Goal: Task Accomplishment & Management: Manage account settings

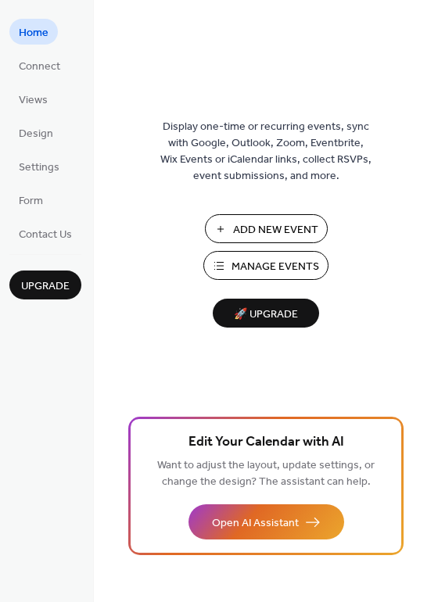
click at [284, 273] on span "Manage Events" at bounding box center [275, 267] width 88 height 16
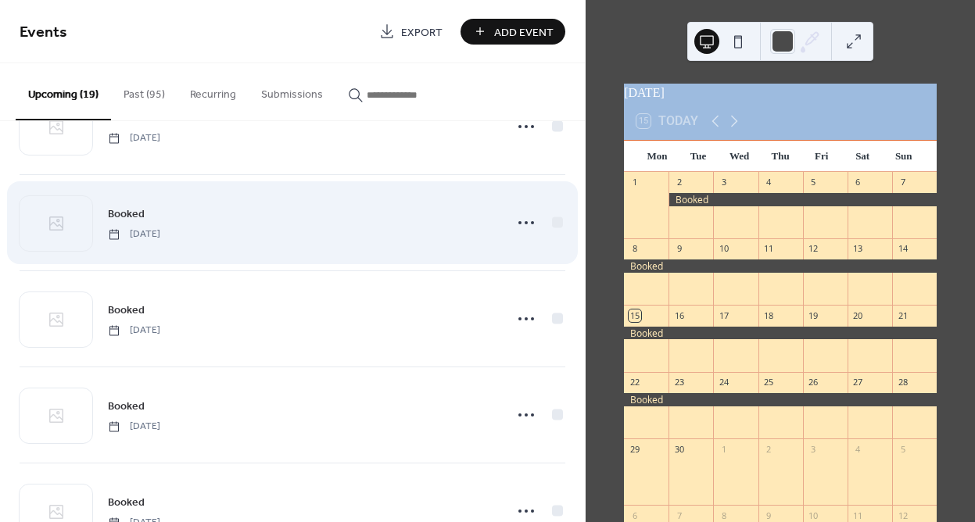
scroll to position [937, 0]
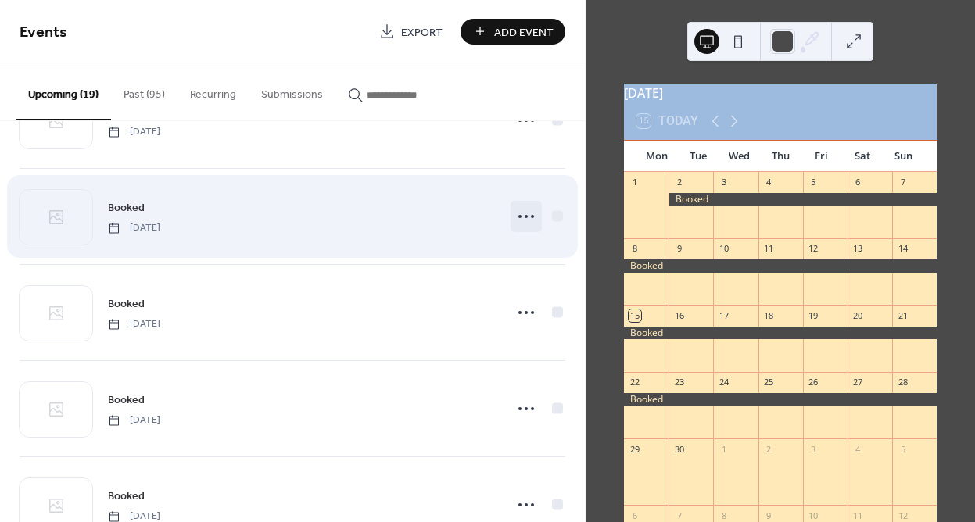
click at [526, 218] on icon at bounding box center [526, 216] width 25 height 25
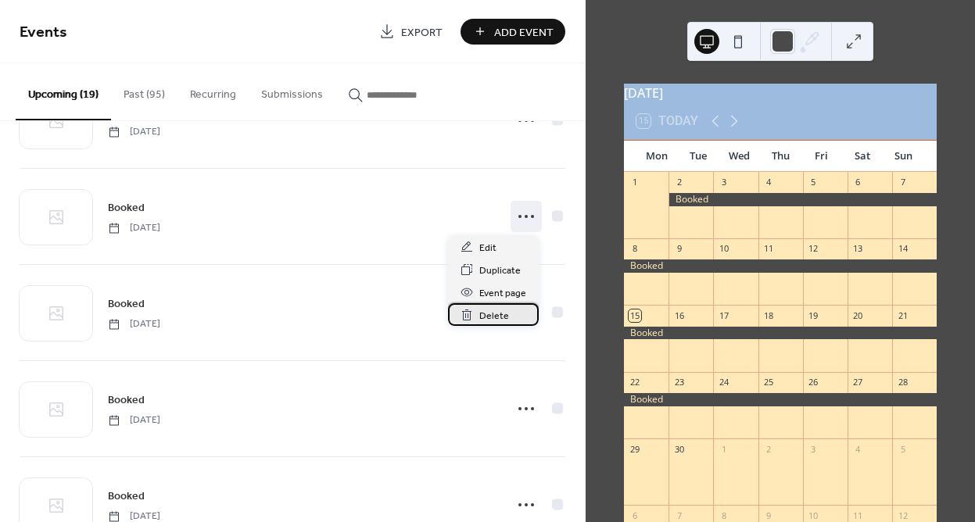
click at [507, 313] on div "Delete" at bounding box center [493, 314] width 91 height 23
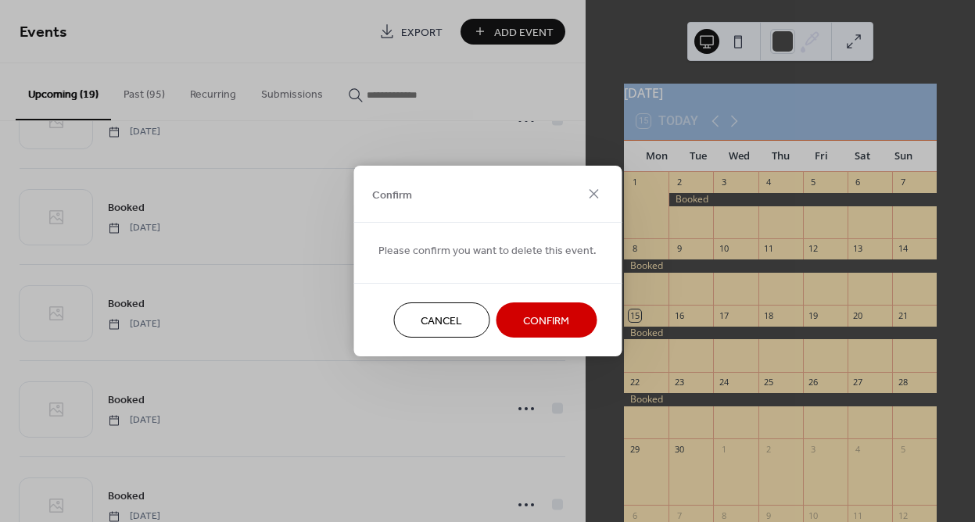
click at [526, 329] on span "Confirm" at bounding box center [546, 322] width 46 height 16
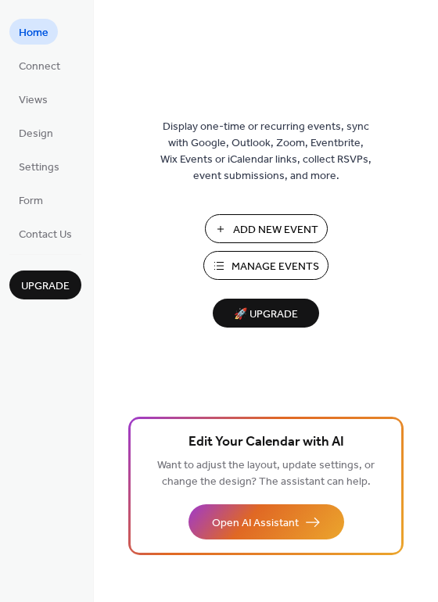
click at [268, 260] on span "Manage Events" at bounding box center [275, 267] width 88 height 16
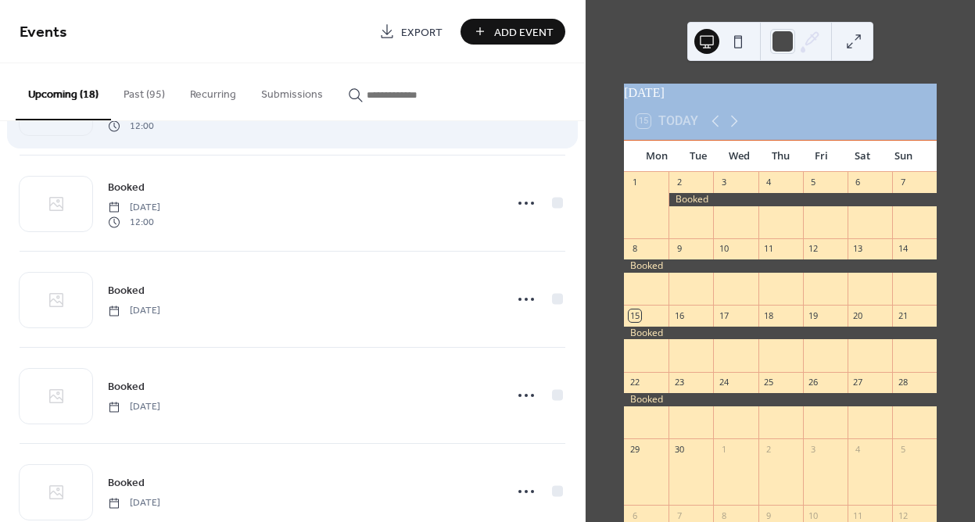
scroll to position [86, 0]
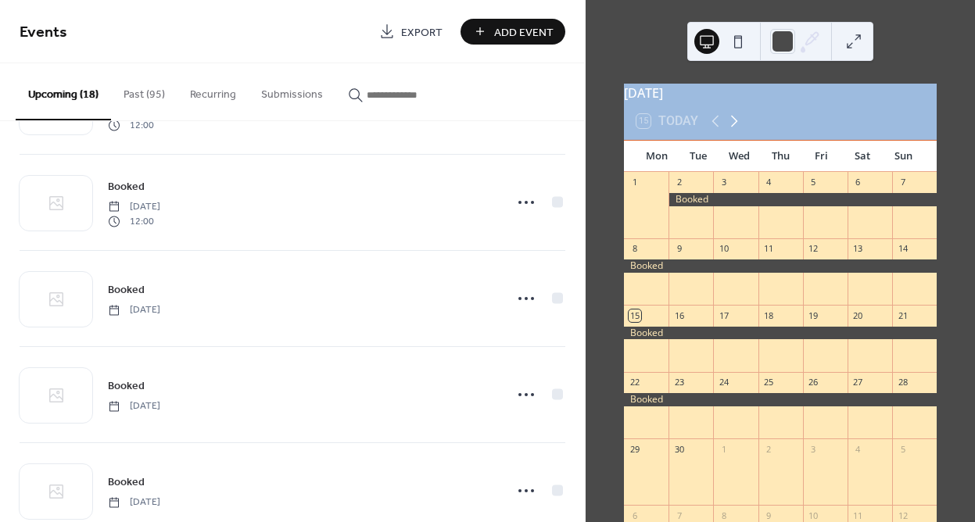
click at [732, 131] on icon at bounding box center [734, 121] width 19 height 19
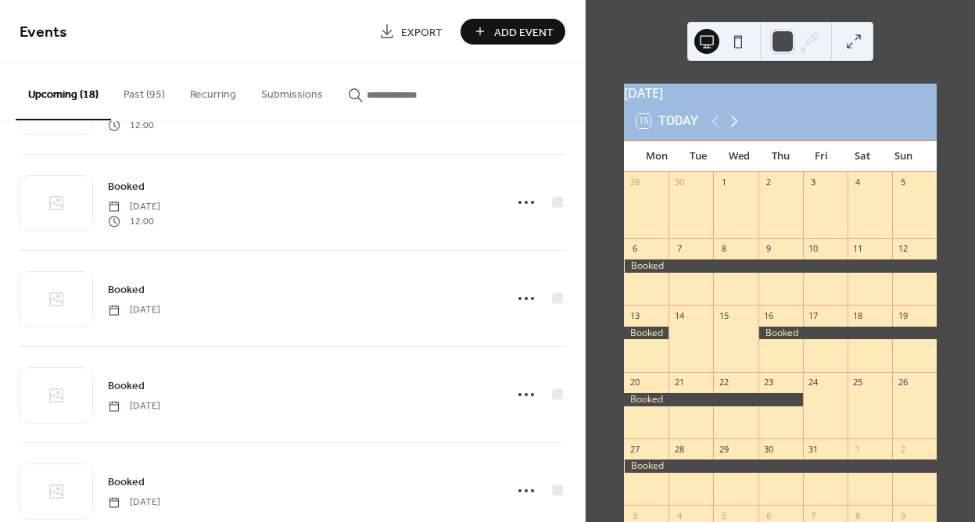
click at [733, 127] on icon at bounding box center [734, 122] width 7 height 12
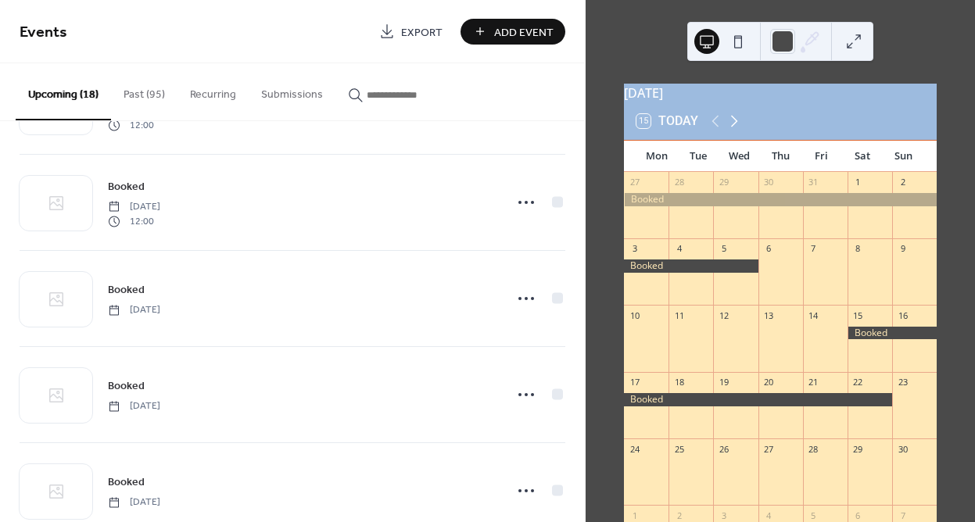
click at [733, 127] on icon at bounding box center [734, 122] width 7 height 12
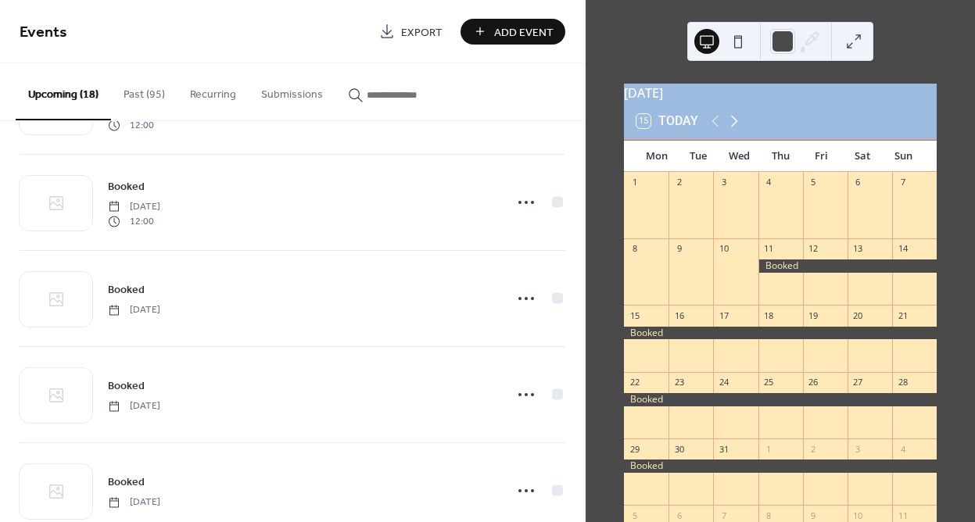
click at [733, 127] on icon at bounding box center [734, 122] width 7 height 12
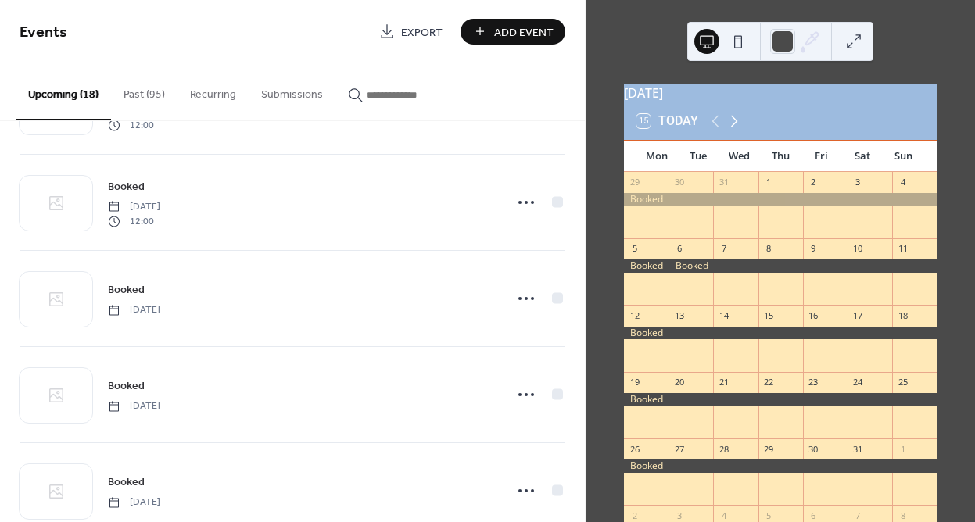
click at [733, 127] on icon at bounding box center [734, 122] width 7 height 12
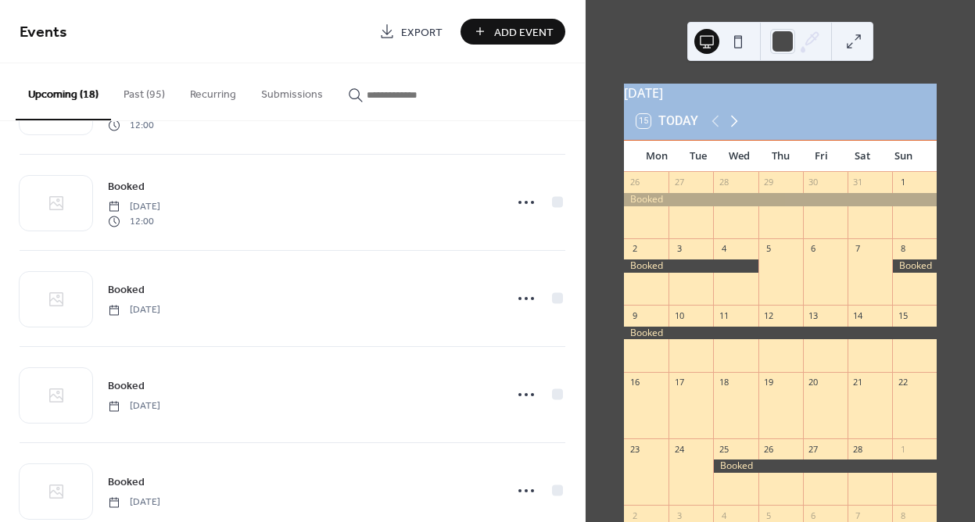
click at [733, 127] on icon at bounding box center [734, 122] width 7 height 12
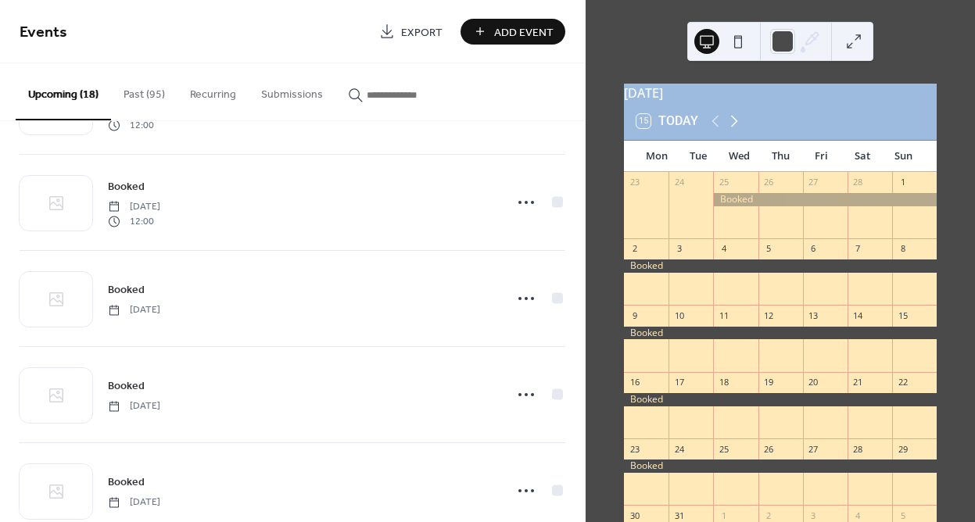
click at [733, 127] on icon at bounding box center [734, 122] width 7 height 12
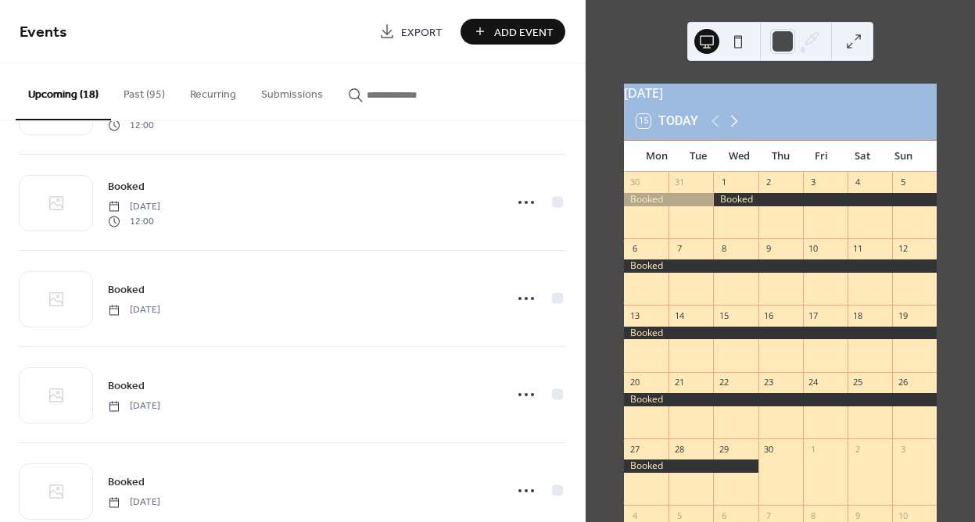
click at [733, 127] on icon at bounding box center [734, 122] width 7 height 12
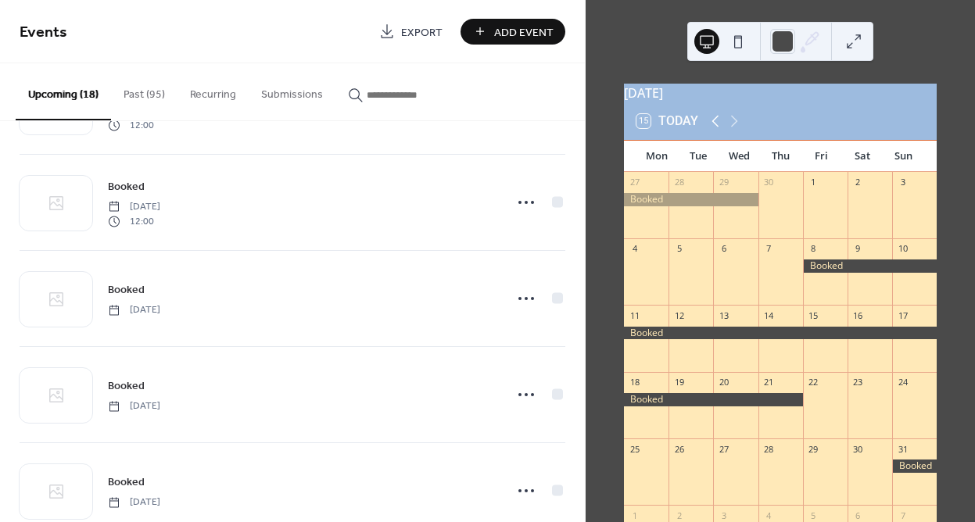
click at [720, 131] on icon at bounding box center [715, 121] width 19 height 19
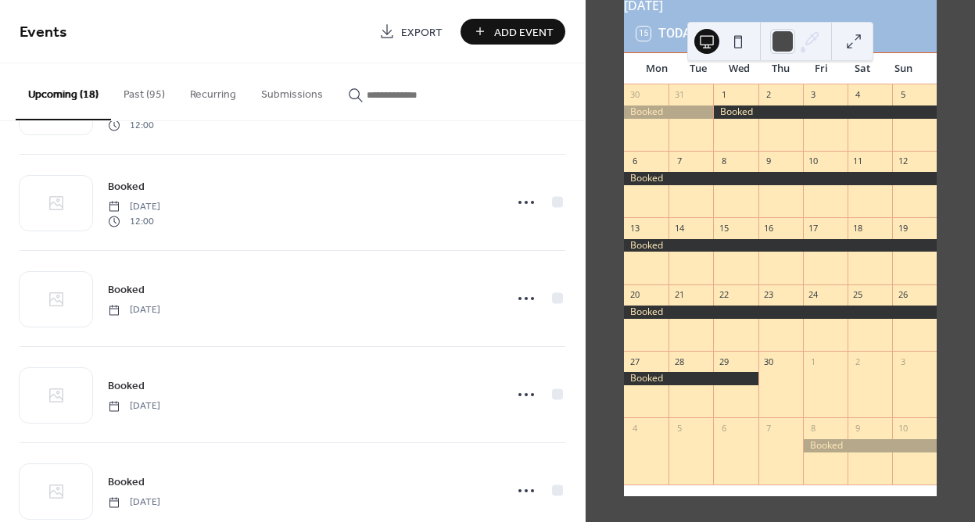
scroll to position [84, 0]
